Goal: Transaction & Acquisition: Purchase product/service

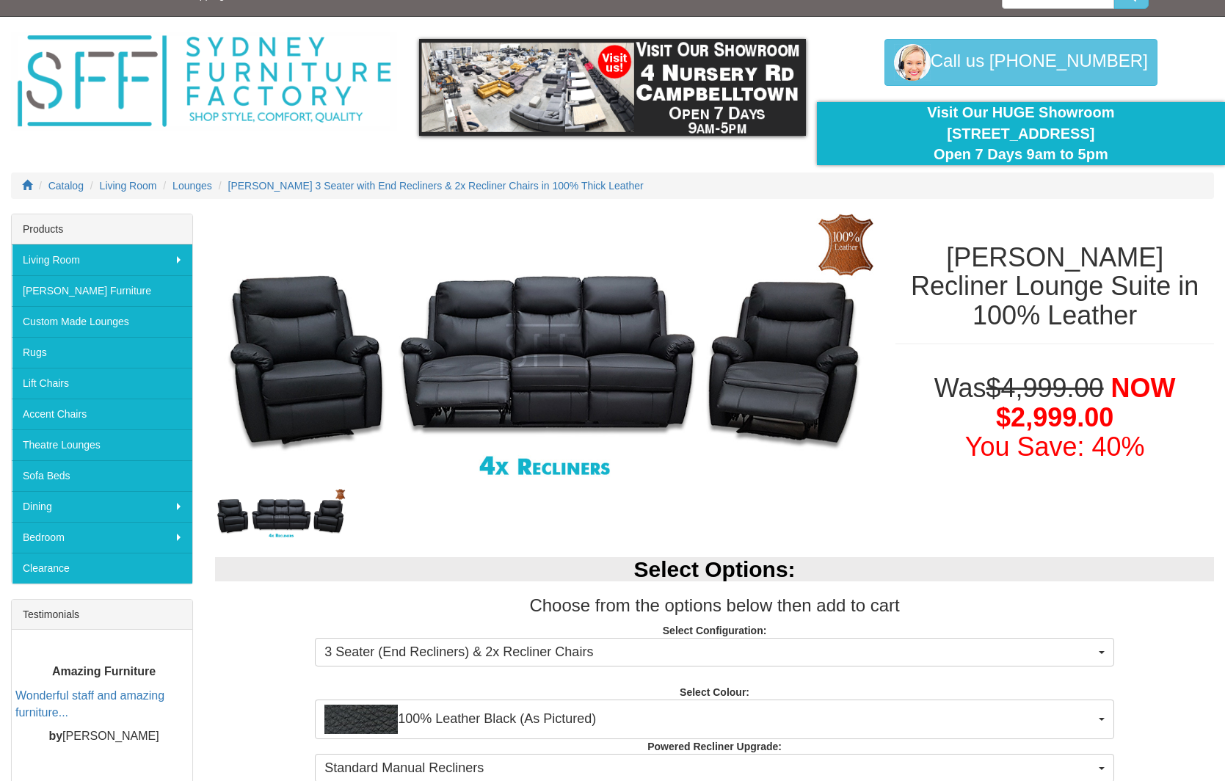
scroll to position [21, 0]
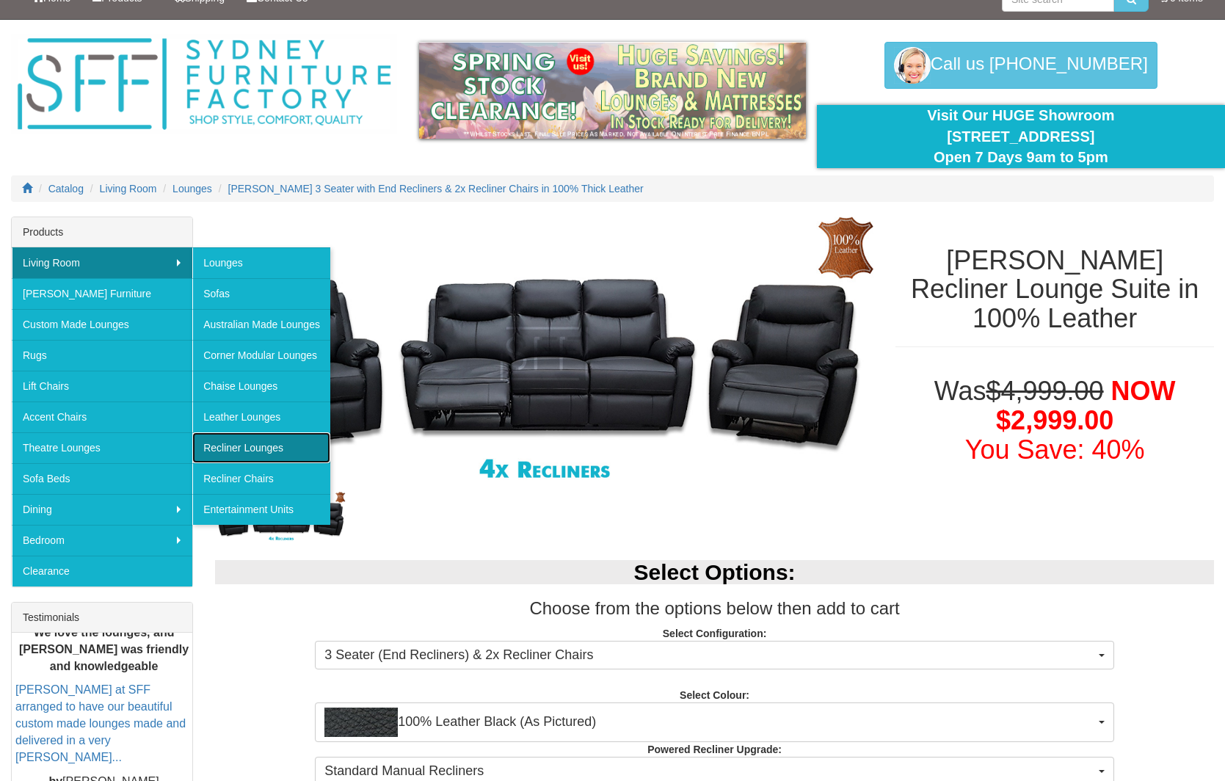
click at [257, 449] on link "Recliner Lounges" at bounding box center [261, 447] width 138 height 31
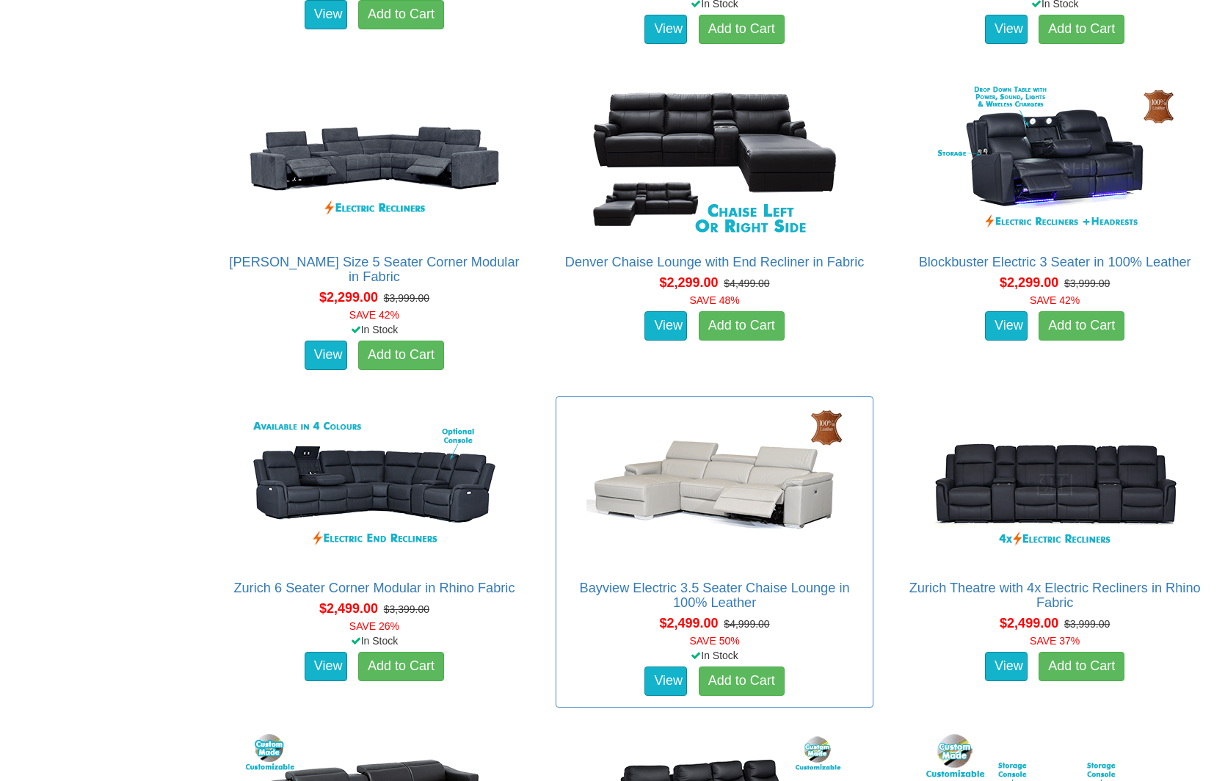
scroll to position [1527, 0]
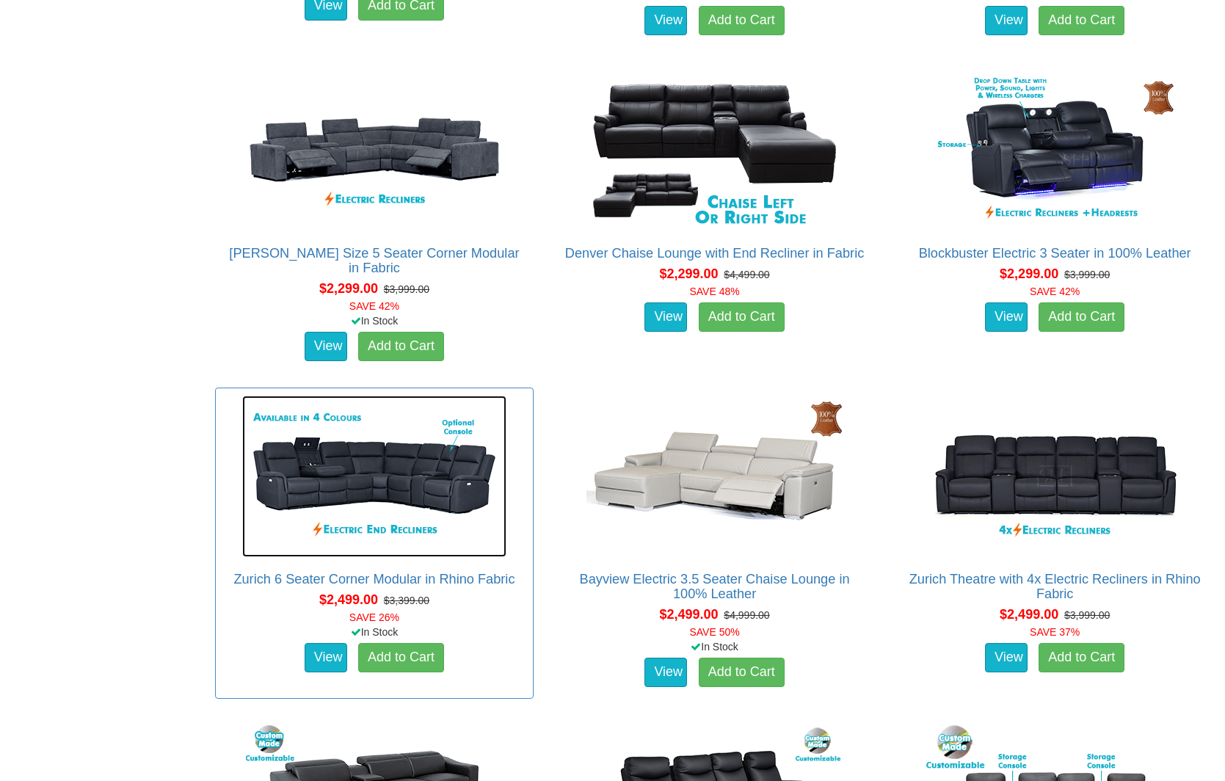
click at [379, 479] on img at bounding box center [374, 477] width 264 height 162
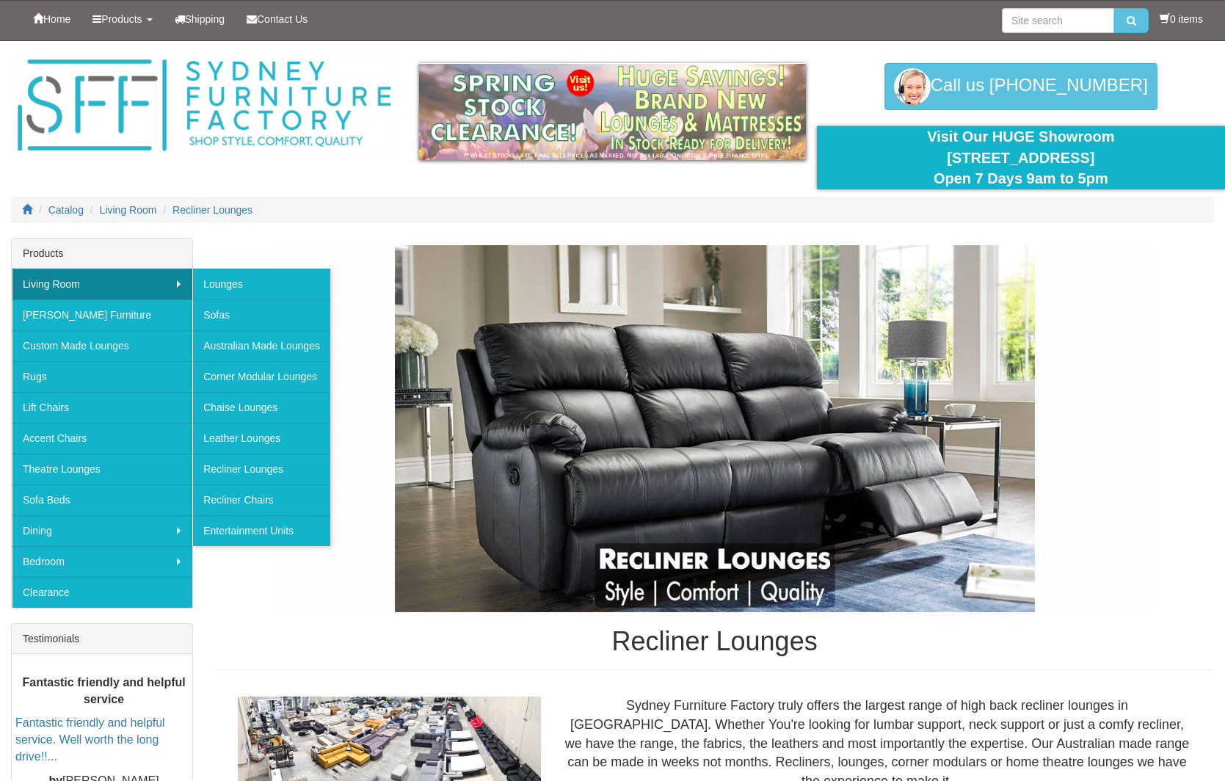
scroll to position [3, 0]
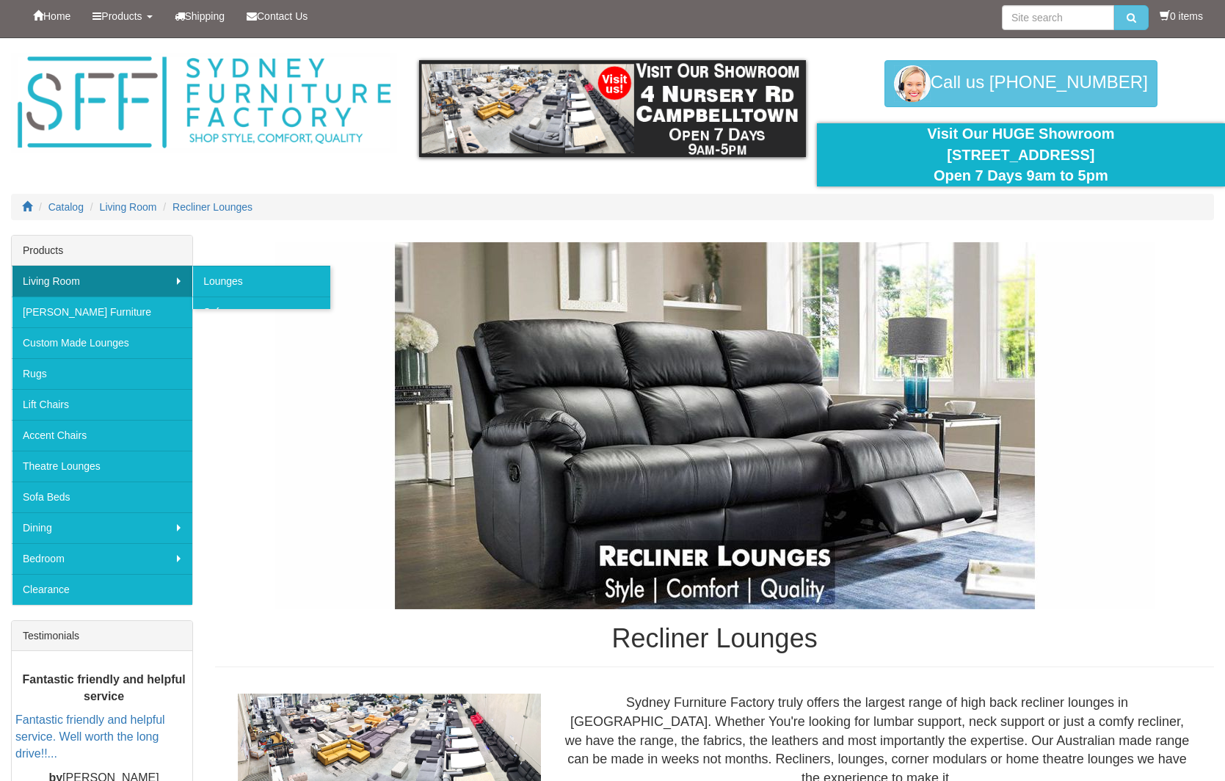
click at [228, 438] on div "Recliner Lounges" at bounding box center [714, 455] width 999 height 426
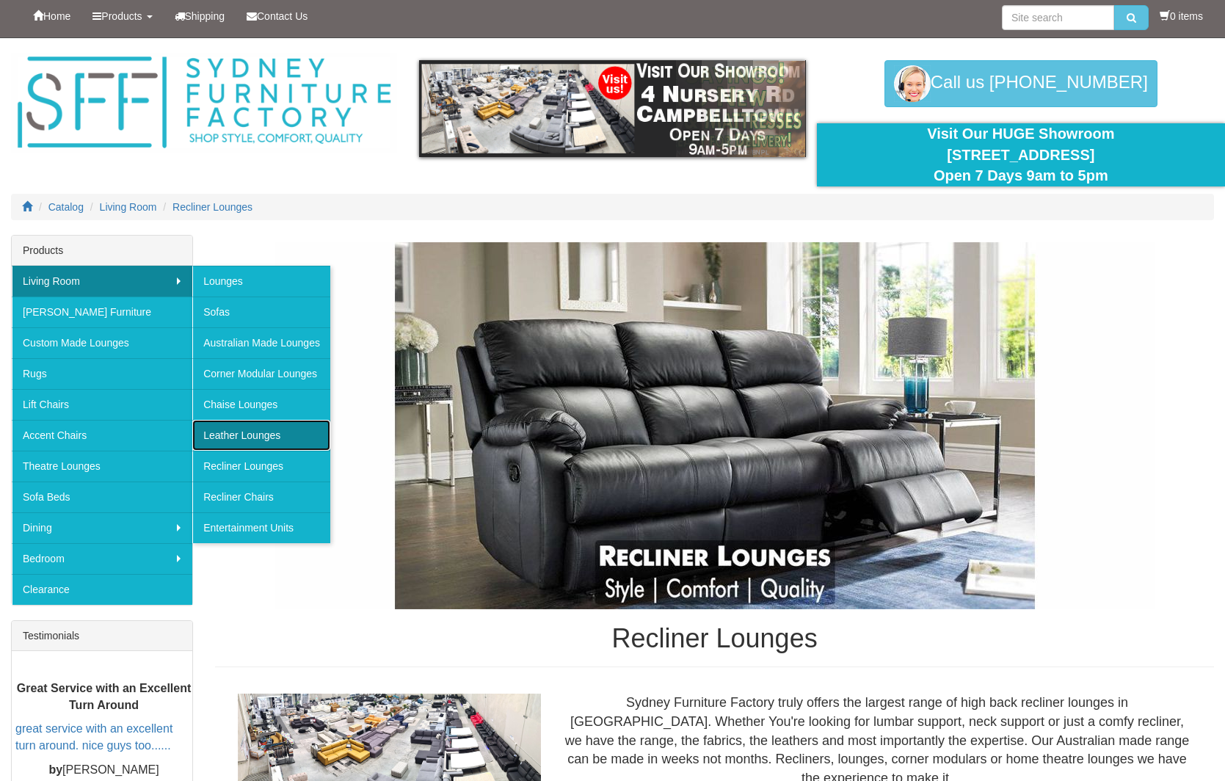
click at [228, 438] on link "Leather Lounges" at bounding box center [261, 435] width 138 height 31
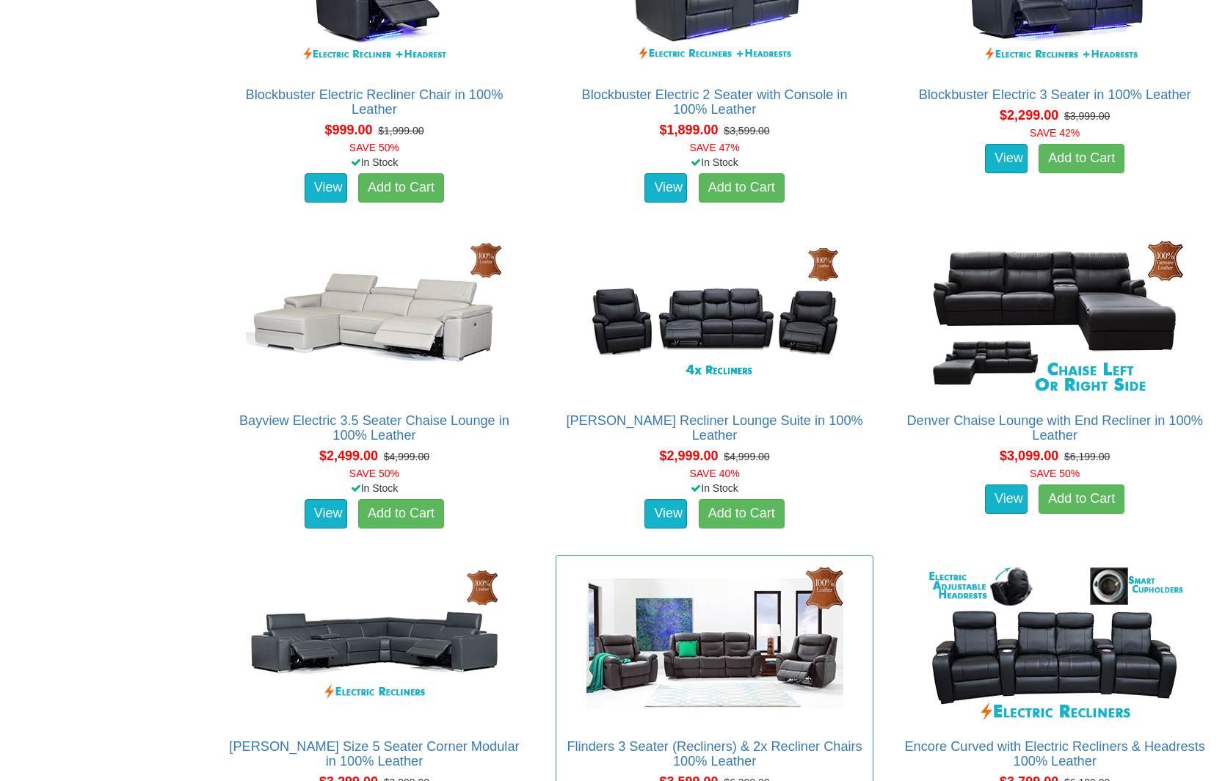
scroll to position [1049, 0]
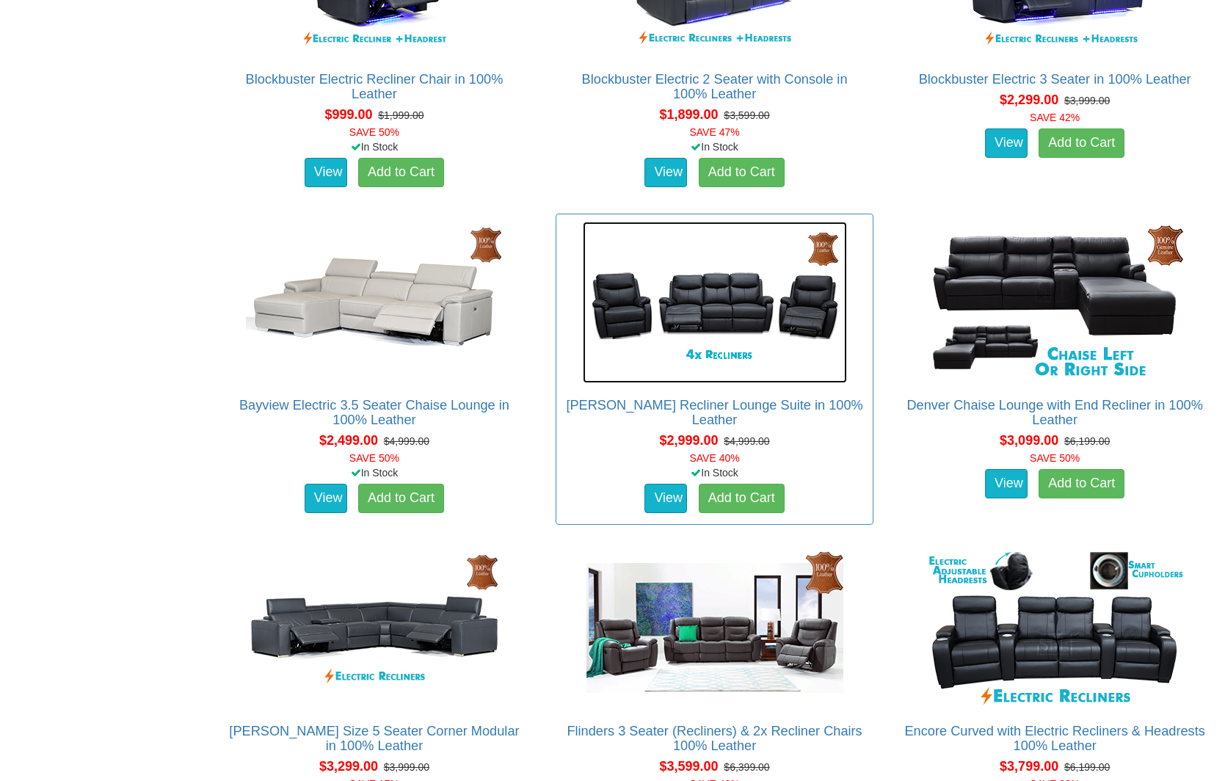
click at [731, 307] on img at bounding box center [715, 303] width 264 height 162
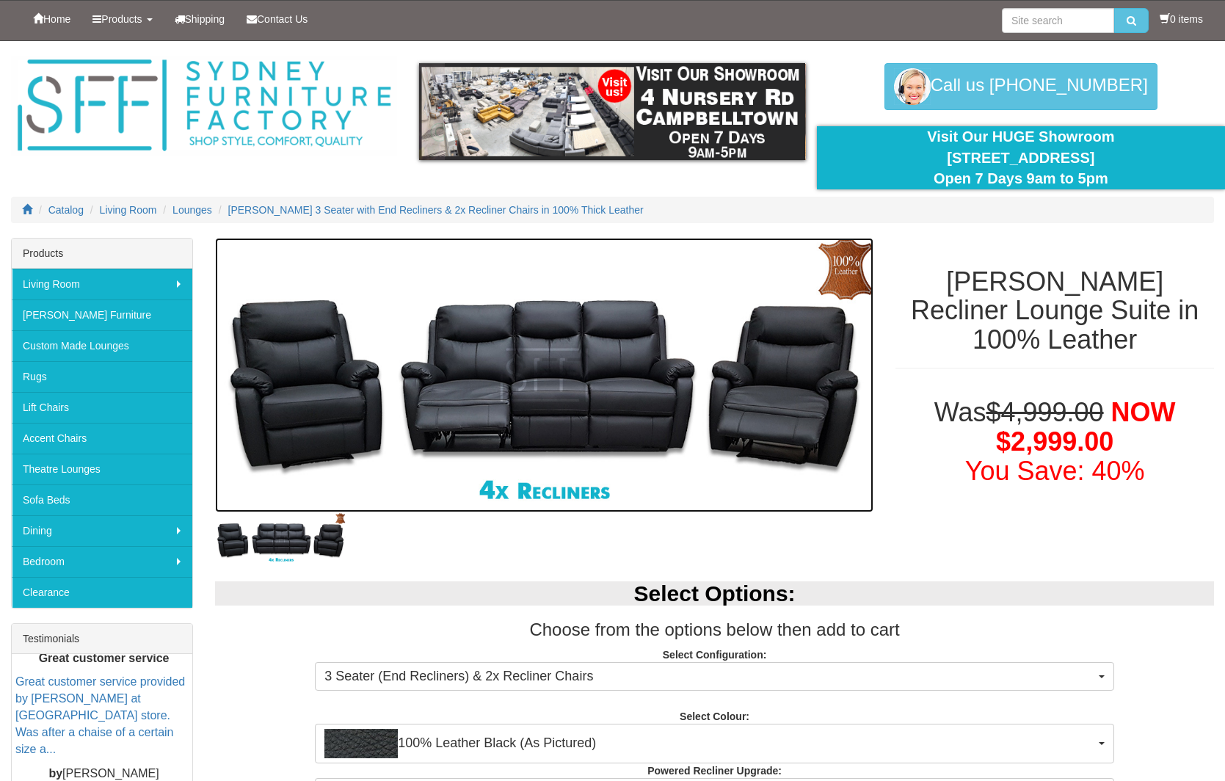
click at [595, 394] on img at bounding box center [544, 375] width 659 height 275
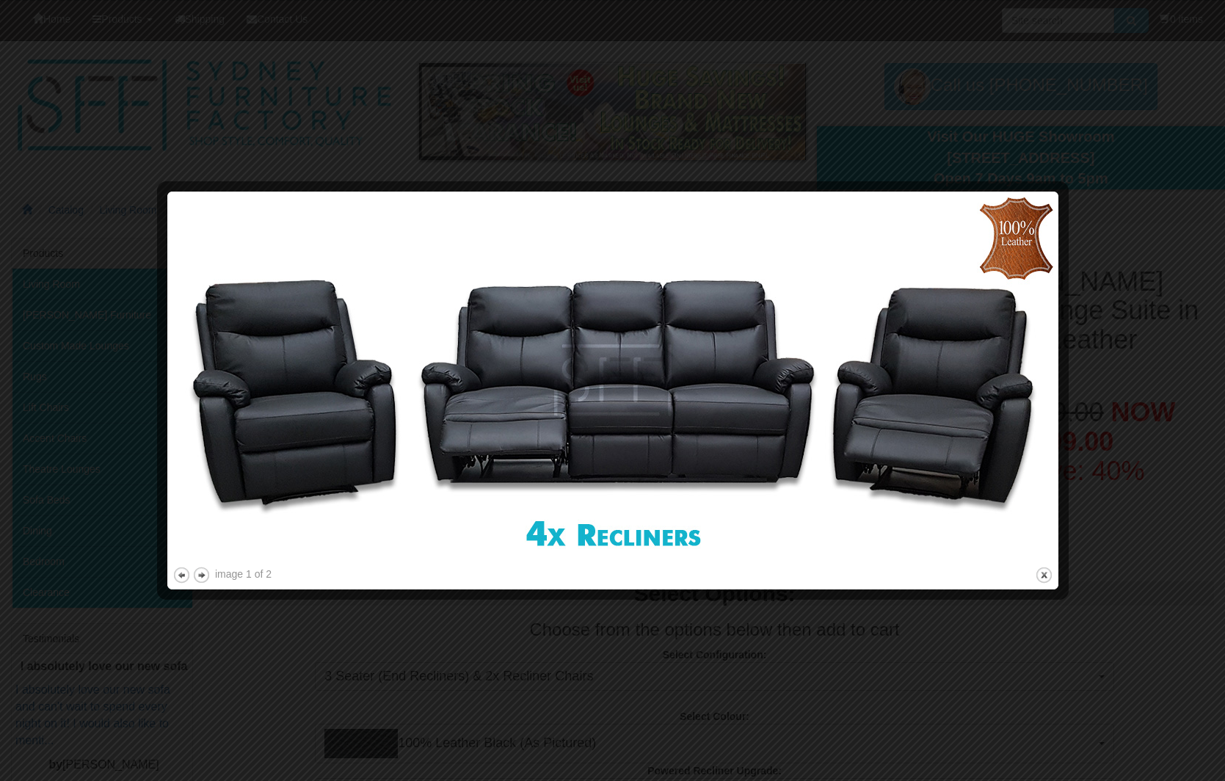
click at [1086, 118] on div at bounding box center [612, 390] width 1225 height 781
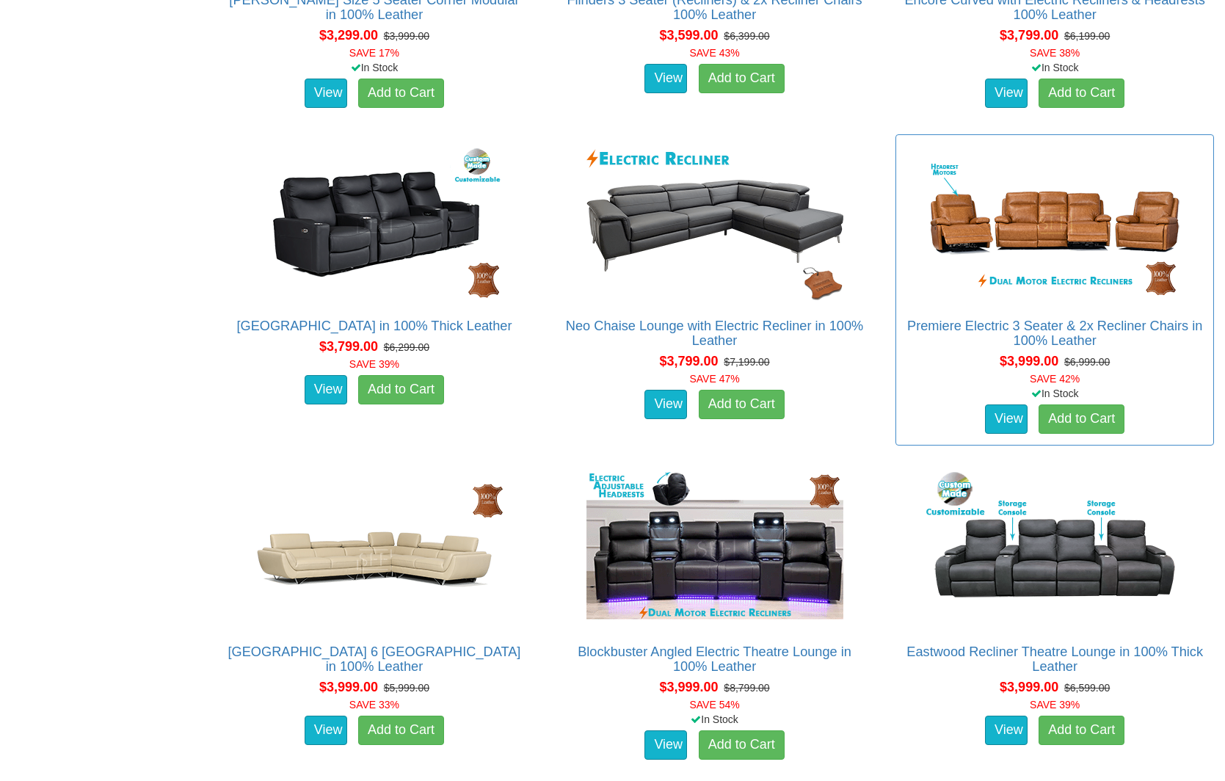
scroll to position [1789, 0]
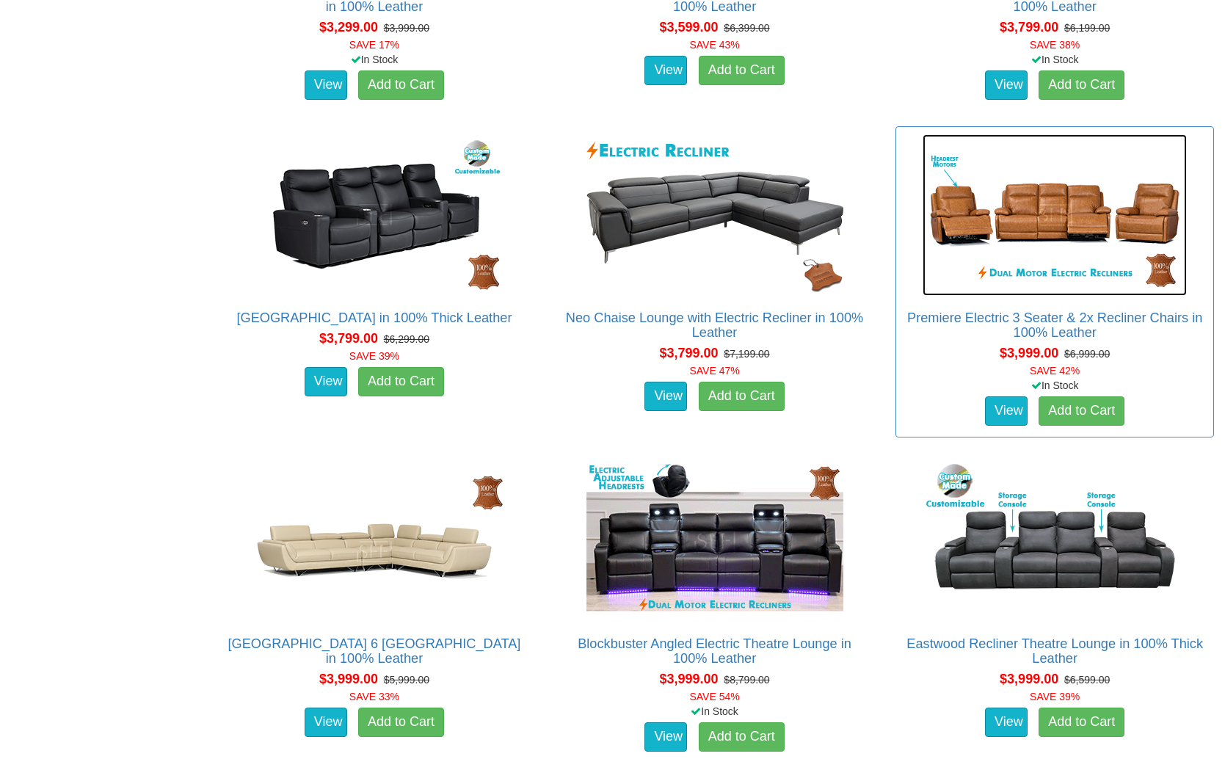
click at [1026, 259] on img at bounding box center [1055, 215] width 264 height 162
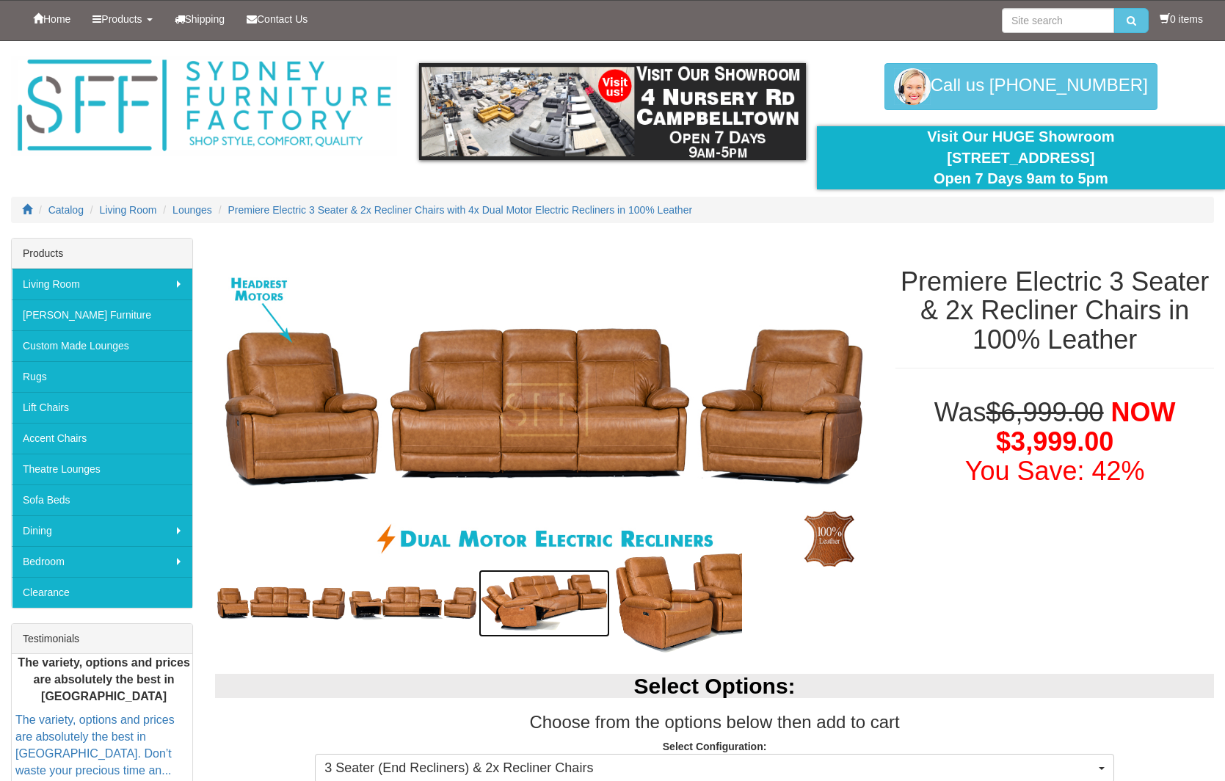
click at [491, 597] on img at bounding box center [544, 604] width 131 height 68
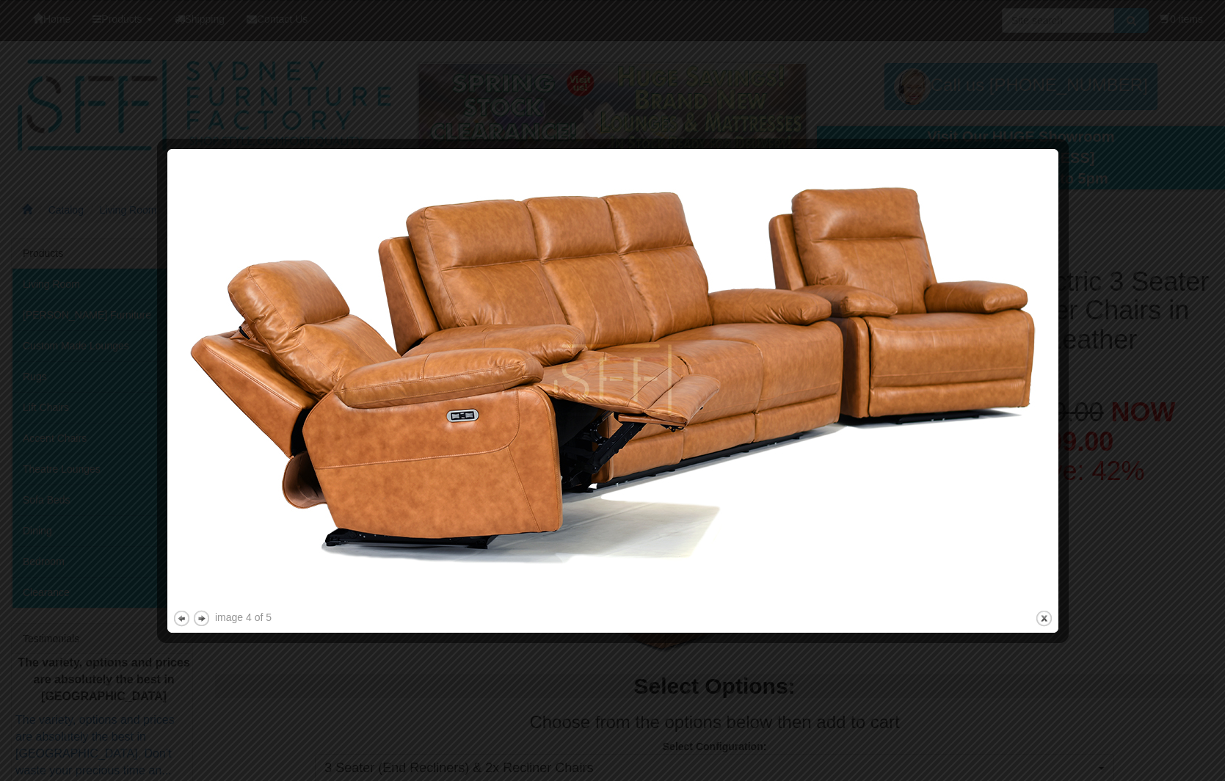
click at [849, 380] on img at bounding box center [613, 380] width 881 height 453
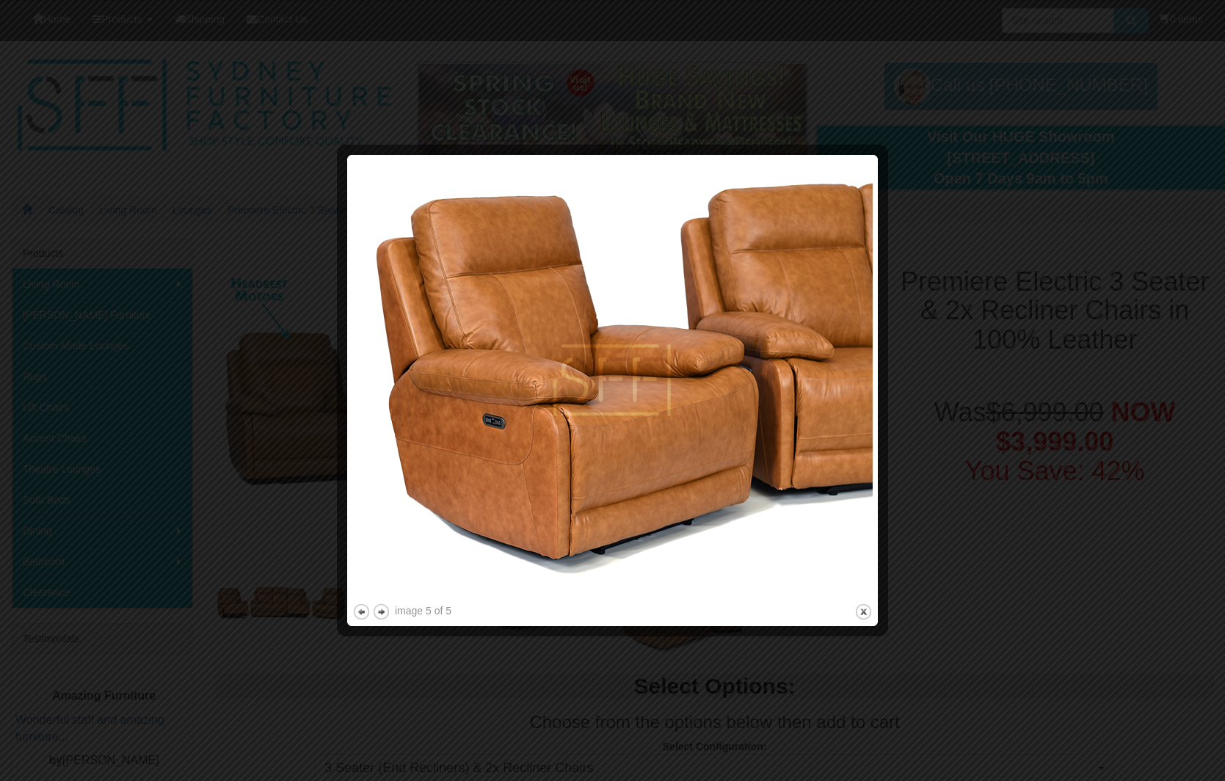
click at [849, 380] on img at bounding box center [612, 380] width 521 height 441
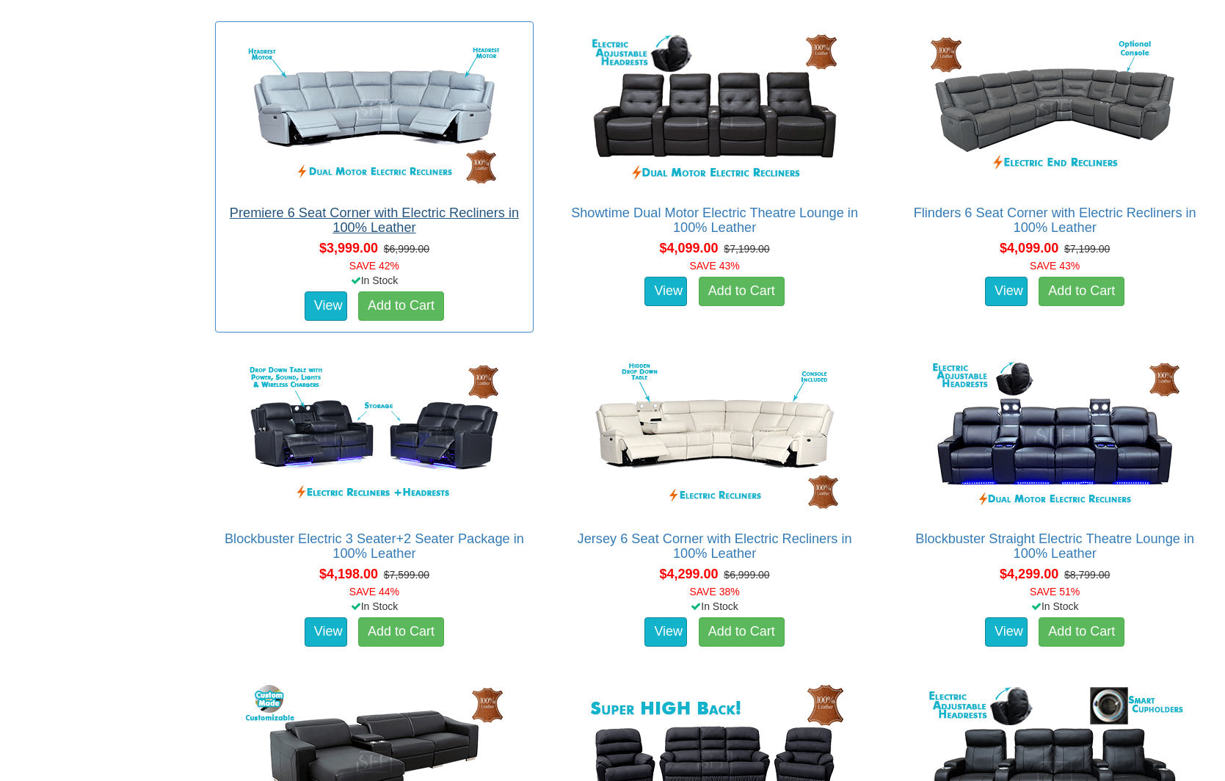
scroll to position [2544, 0]
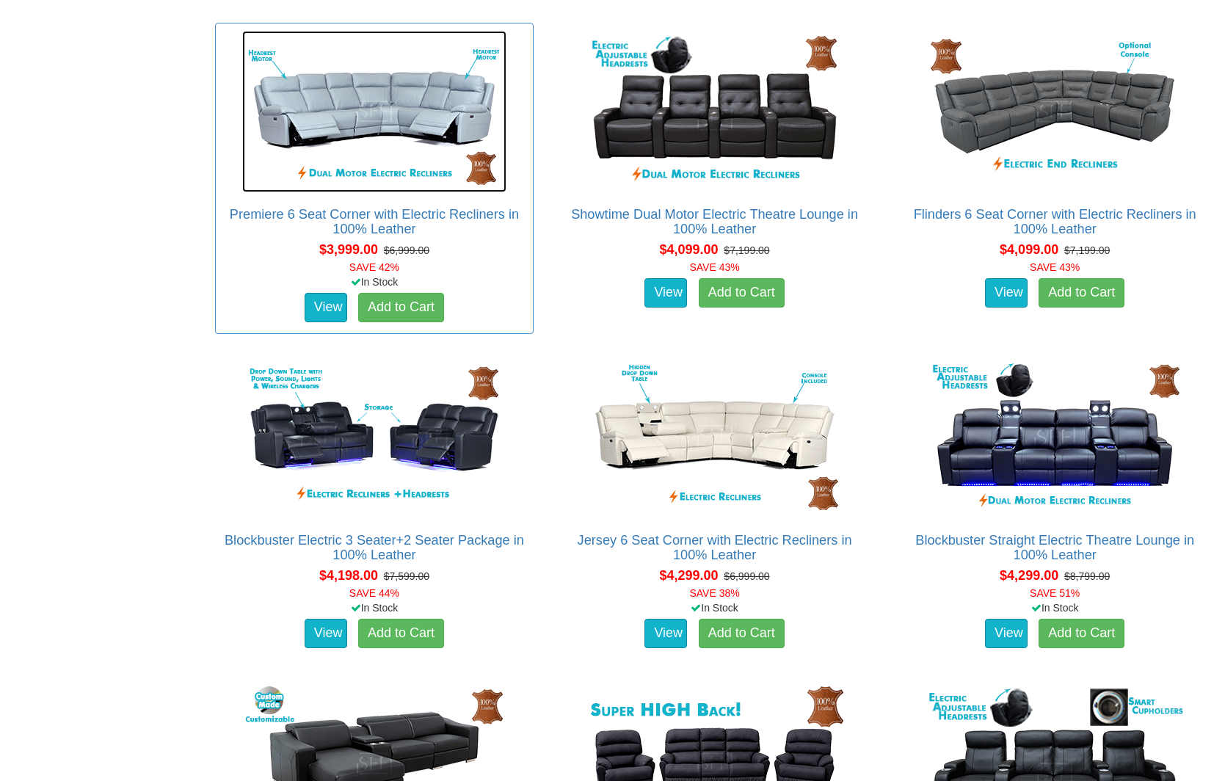
click at [354, 119] on img at bounding box center [374, 112] width 264 height 162
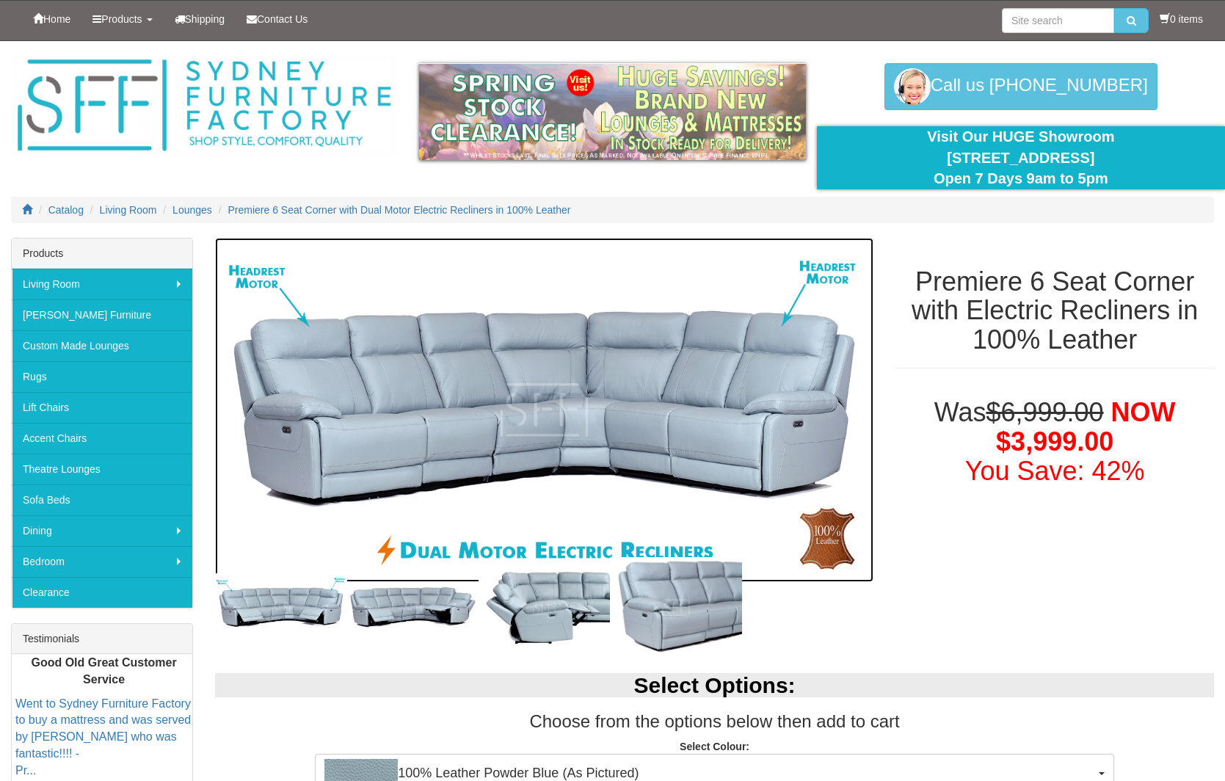
click at [641, 435] on img at bounding box center [544, 410] width 659 height 345
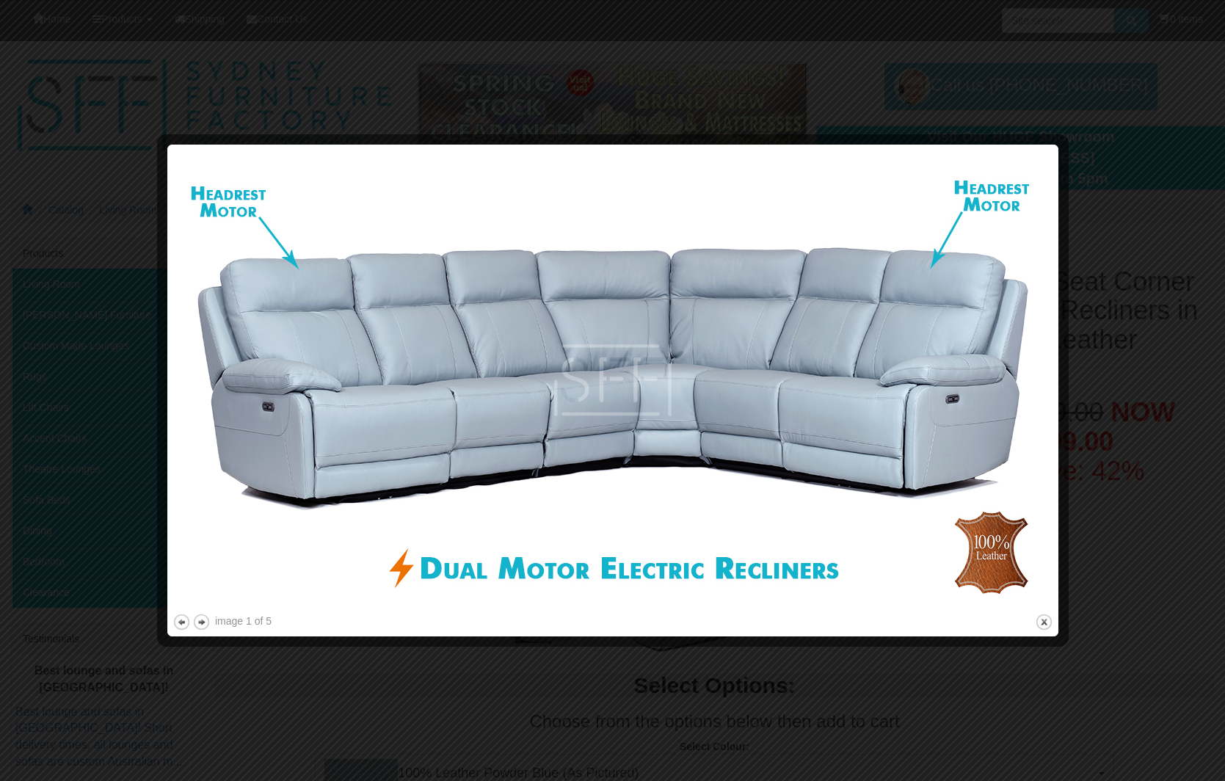
click at [808, 92] on div at bounding box center [612, 390] width 1225 height 781
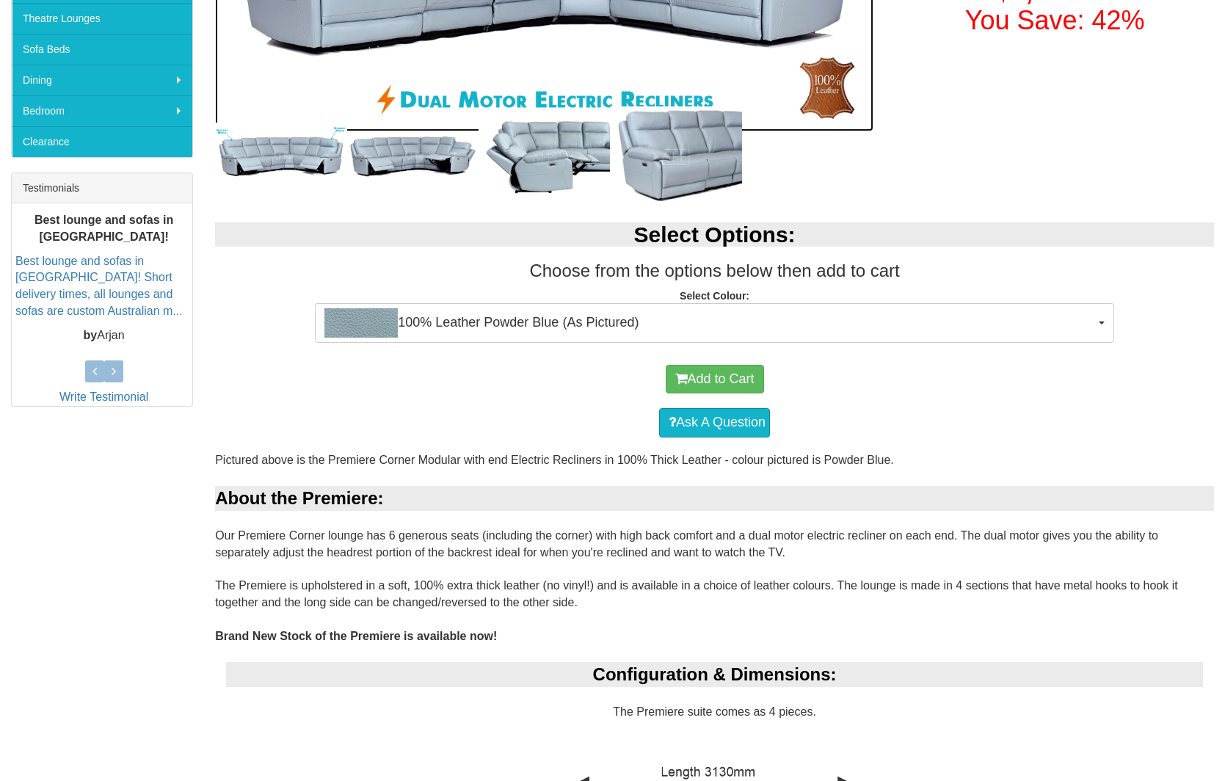
scroll to position [450, 0]
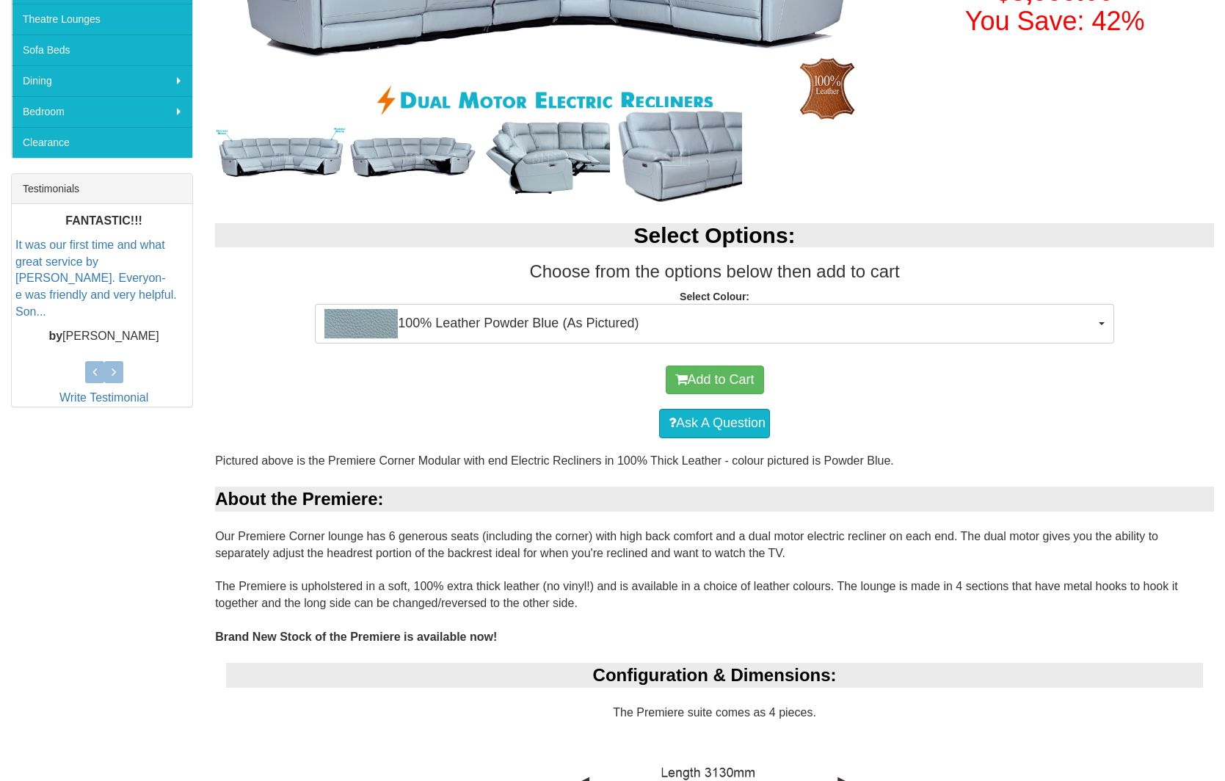
click at [623, 388] on div "Add to Cart" at bounding box center [714, 380] width 985 height 44
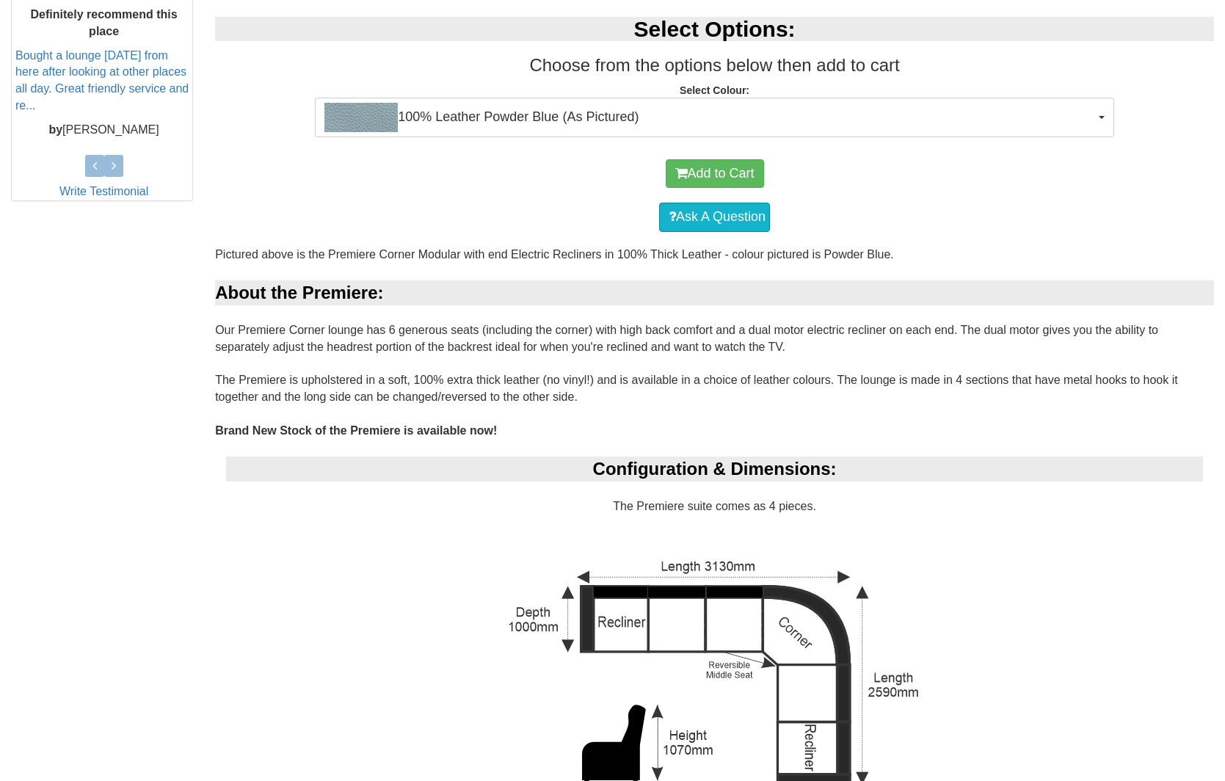
scroll to position [651, 0]
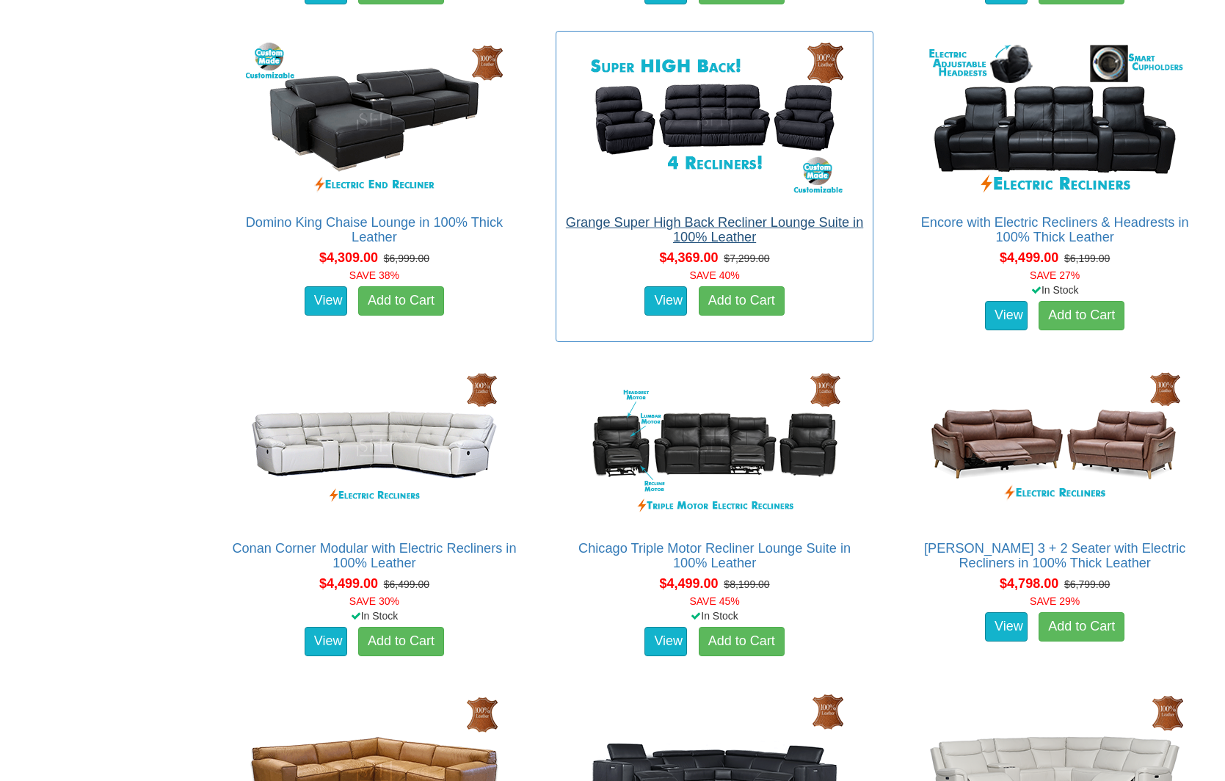
scroll to position [3195, 0]
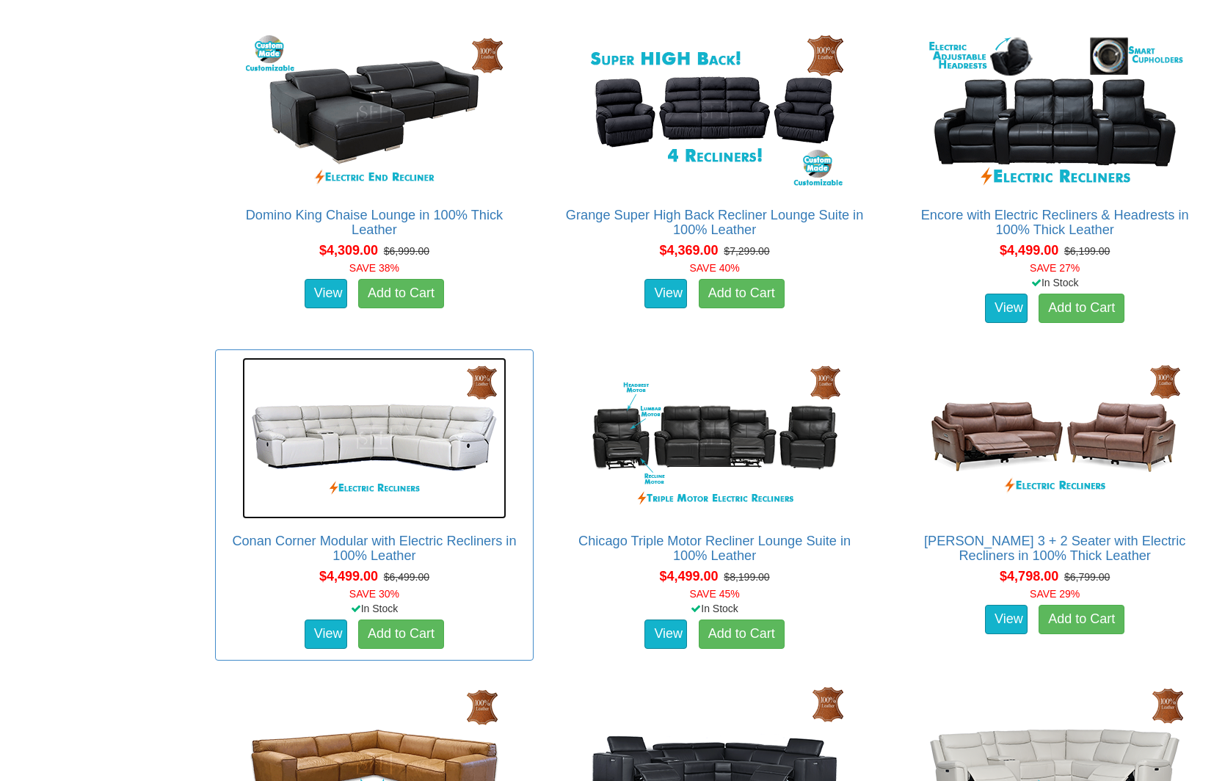
click at [366, 447] on img at bounding box center [374, 439] width 264 height 162
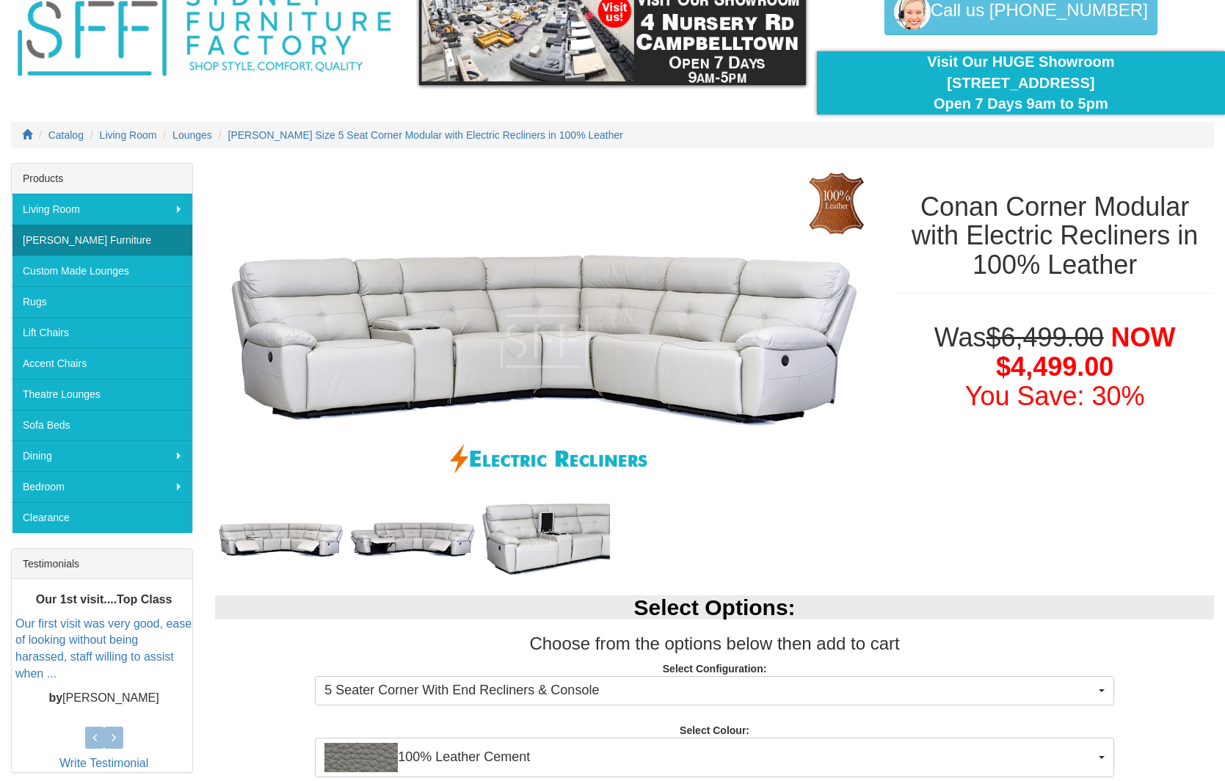
scroll to position [70, 0]
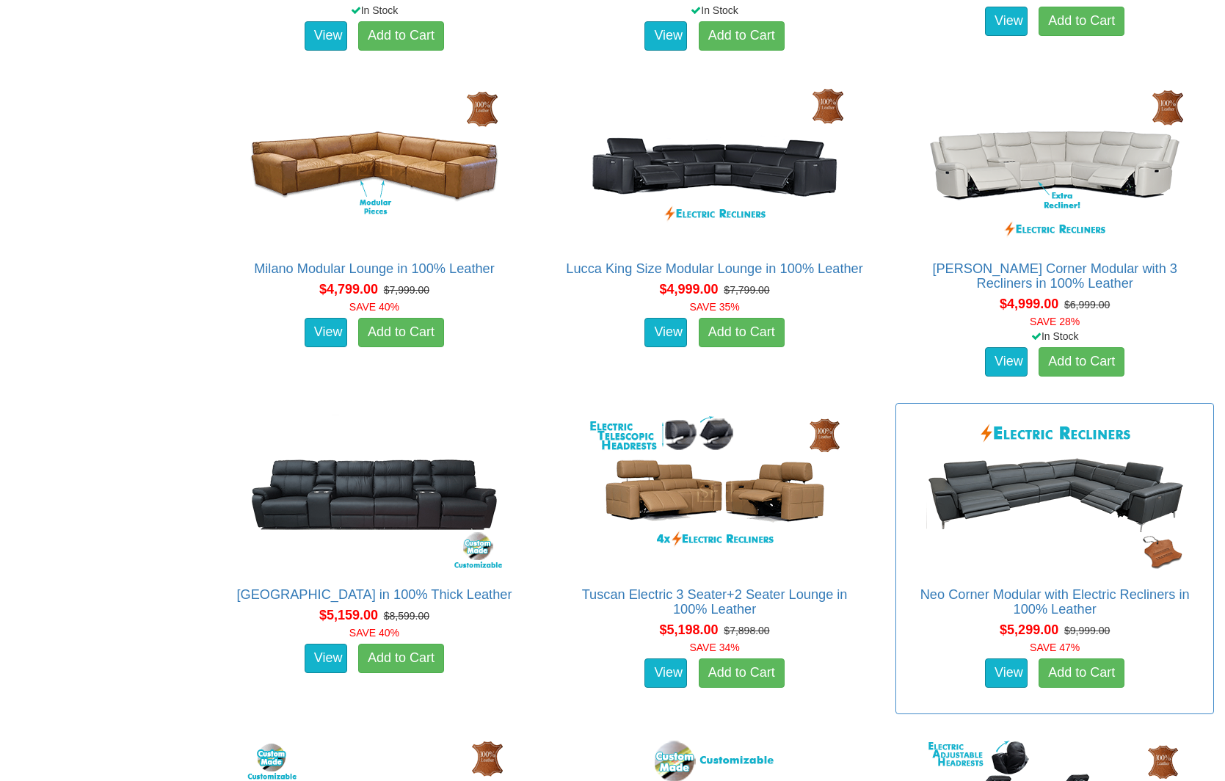
scroll to position [3809, 0]
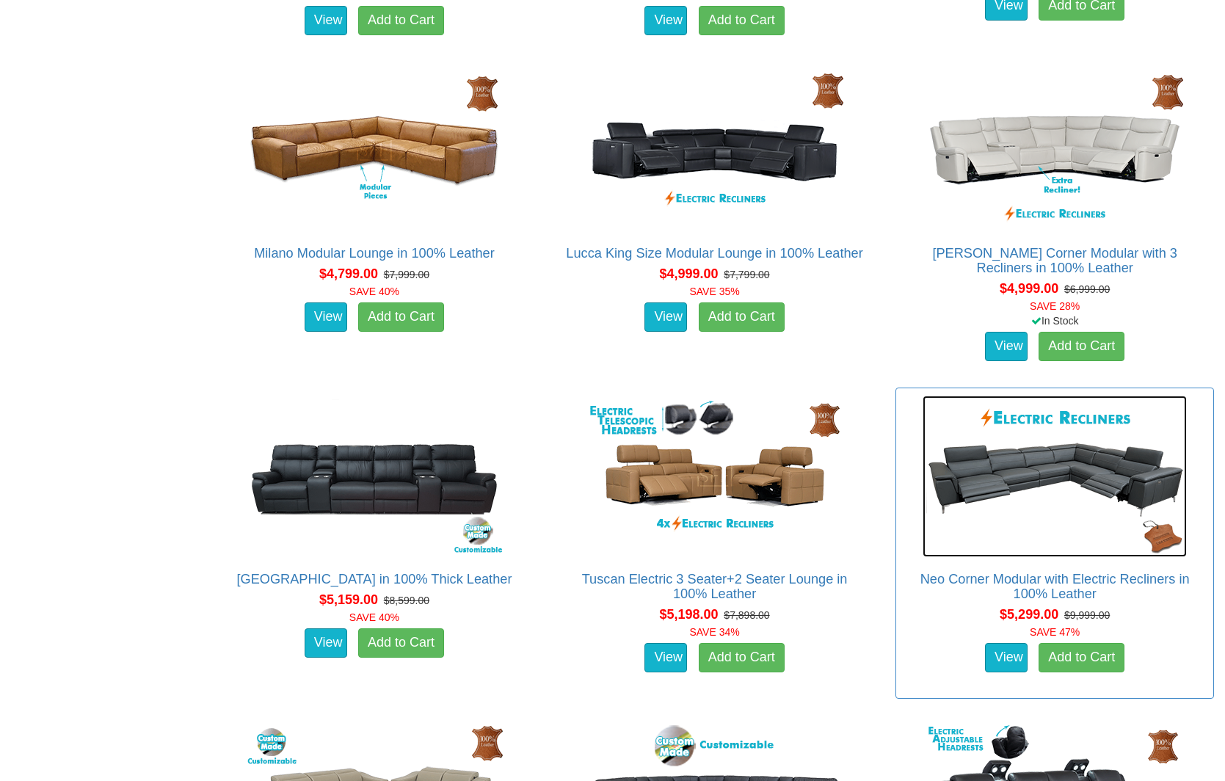
click at [1059, 474] on img at bounding box center [1055, 477] width 264 height 162
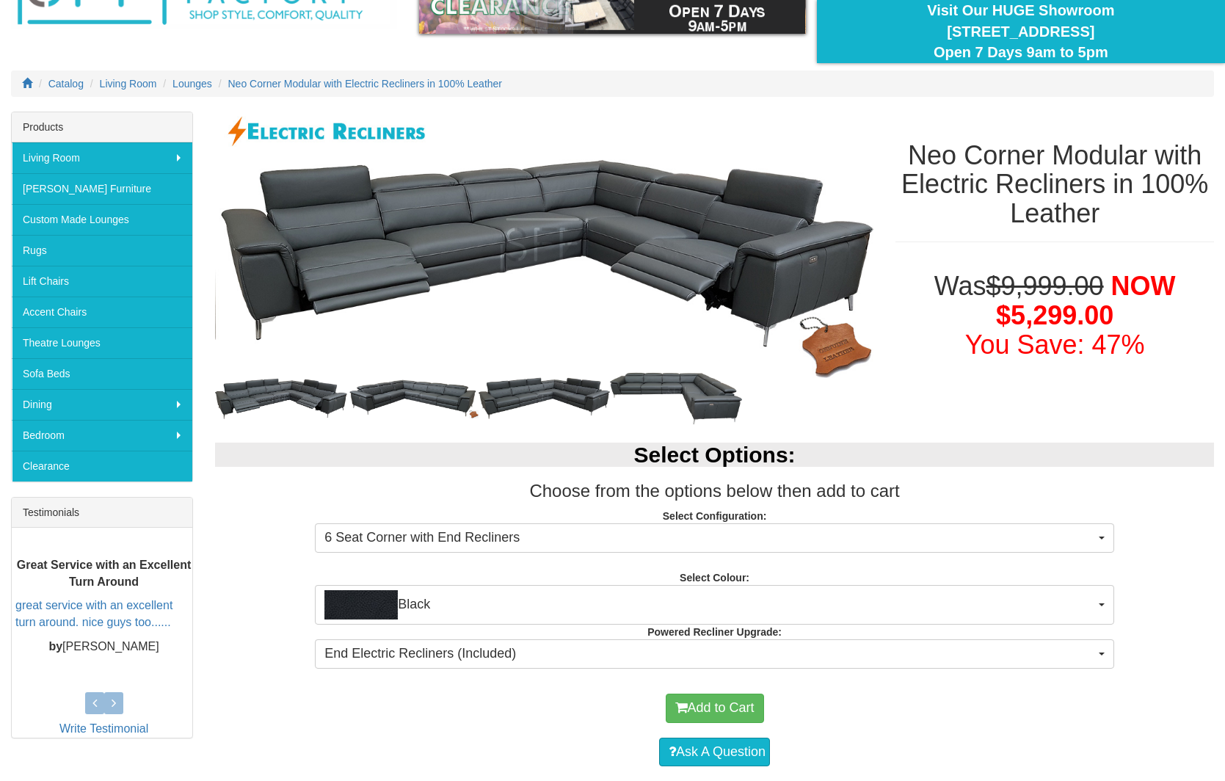
scroll to position [125, 0]
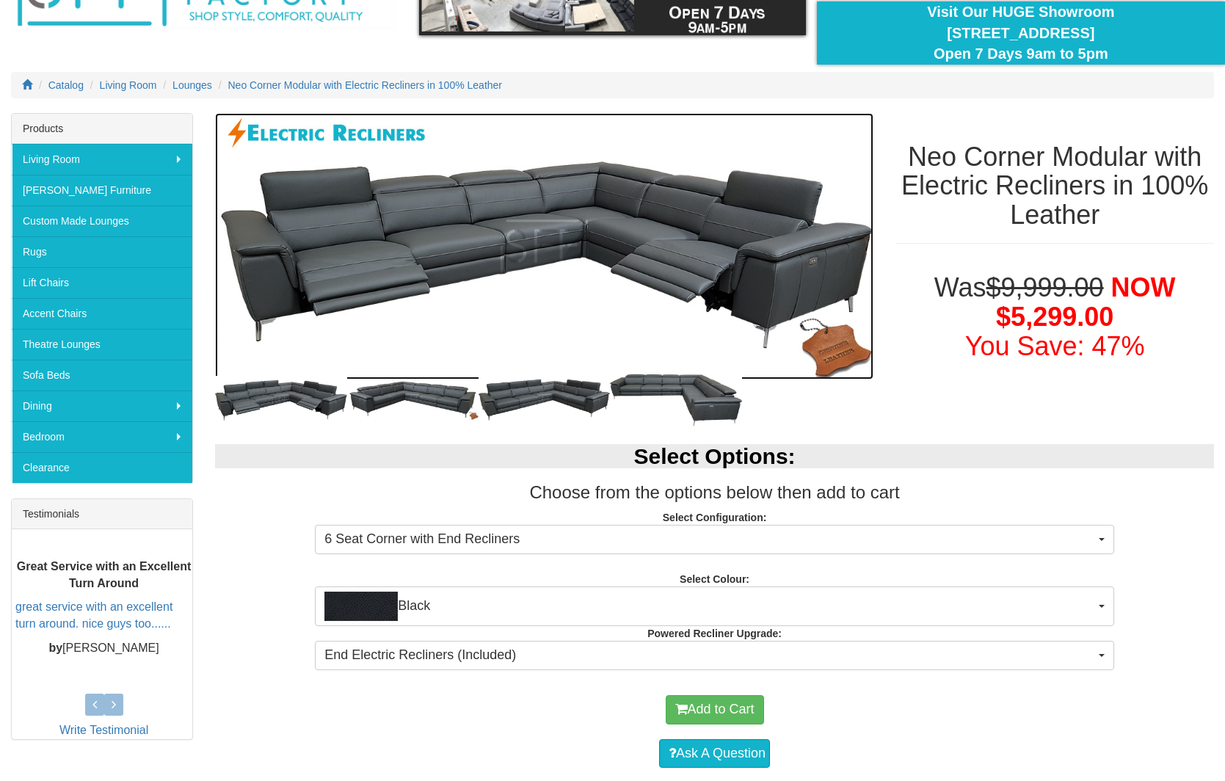
click at [576, 239] on img at bounding box center [544, 246] width 659 height 267
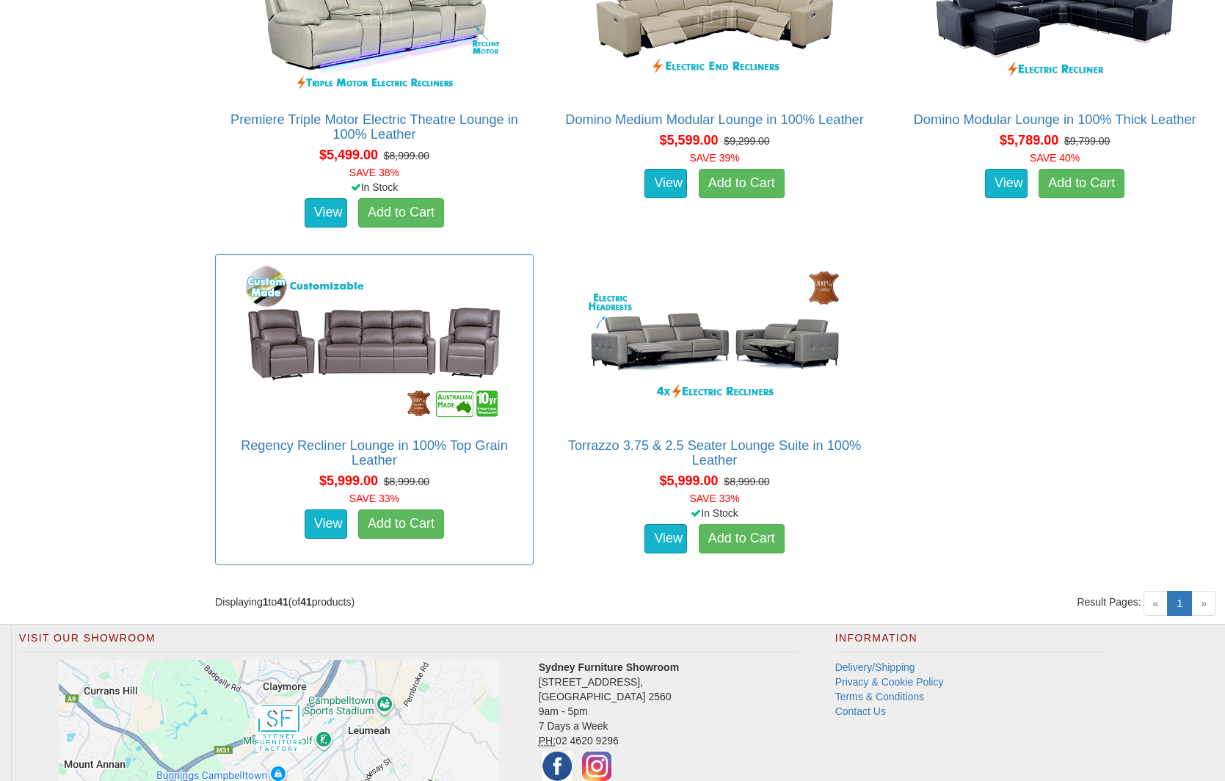
scroll to position [4920, 0]
click at [861, 670] on link "Delivery/Shipping" at bounding box center [876, 668] width 80 height 12
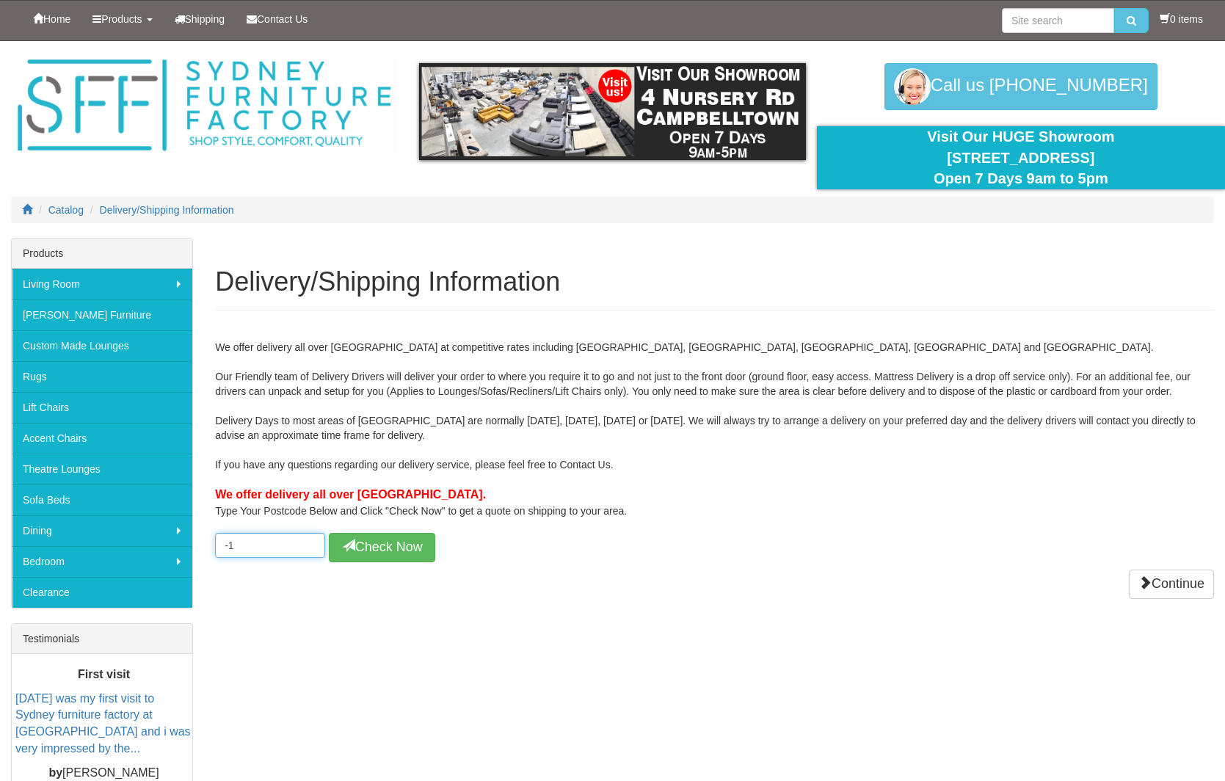
drag, startPoint x: 308, startPoint y: 546, endPoint x: 297, endPoint y: 543, distance: 10.7
type input "-1"
click at [308, 546] on input "-1" at bounding box center [270, 545] width 110 height 25
type input "2320"
click at [380, 551] on button "Check Now" at bounding box center [382, 547] width 106 height 29
